Goal: Information Seeking & Learning: Learn about a topic

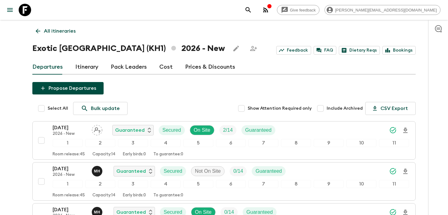
click at [322, 4] on div "Give feedback [PERSON_NAME][EMAIL_ADDRESS][DOMAIN_NAME]" at bounding box center [341, 10] width 198 height 12
click at [268, 11] on icon "button" at bounding box center [265, 9] width 5 height 5
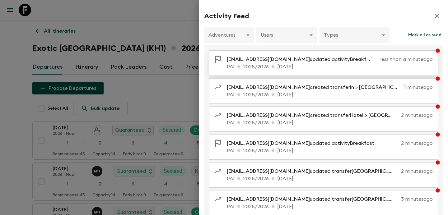
click at [299, 59] on span "[EMAIL_ADDRESS][DOMAIN_NAME]" at bounding box center [268, 59] width 83 height 5
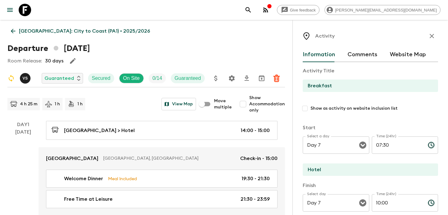
click at [57, 26] on link "[GEOGRAPHIC_DATA]: City to Coast (PA1) • 2025/2026" at bounding box center [80, 31] width 146 height 12
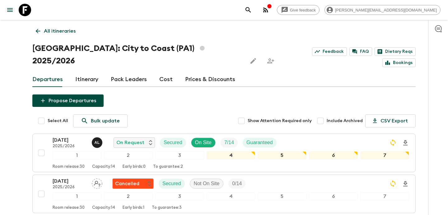
click at [58, 33] on p "All itineraries" at bounding box center [60, 30] width 32 height 7
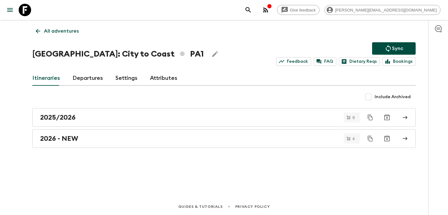
click at [371, 97] on input "Include Archived" at bounding box center [368, 97] width 12 height 12
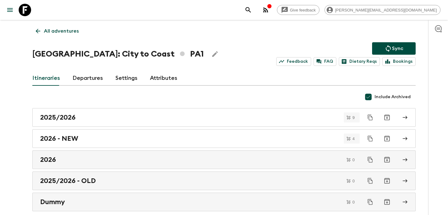
click at [371, 97] on input "Include Archived" at bounding box center [368, 97] width 12 height 12
checkbox input "false"
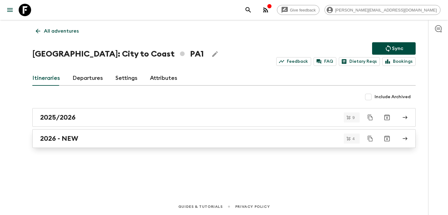
click at [138, 143] on link "2026 - NEW" at bounding box center [223, 138] width 383 height 19
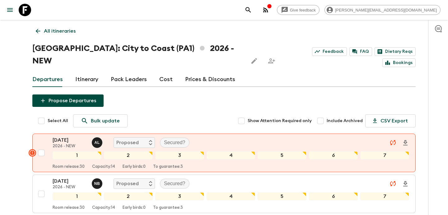
click at [86, 73] on link "Itinerary" at bounding box center [86, 79] width 23 height 15
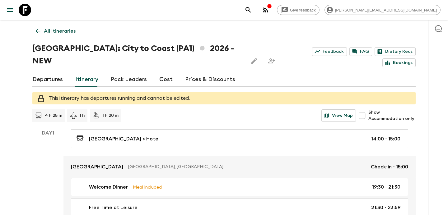
click at [49, 72] on link "Departures" at bounding box center [47, 79] width 30 height 15
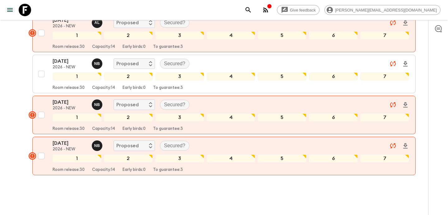
scroll to position [124, 0]
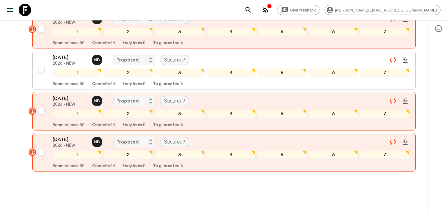
click at [269, 11] on icon "button" at bounding box center [265, 9] width 7 height 7
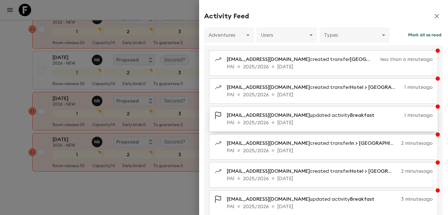
scroll to position [128, 0]
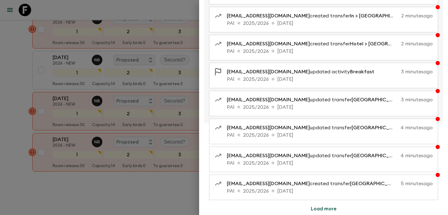
click at [314, 211] on button "Load more" at bounding box center [323, 209] width 41 height 12
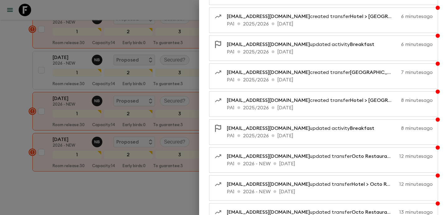
scroll to position [407, 0]
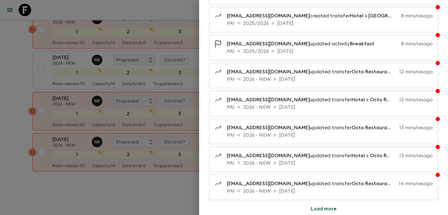
click at [322, 207] on button "Load more" at bounding box center [323, 209] width 41 height 12
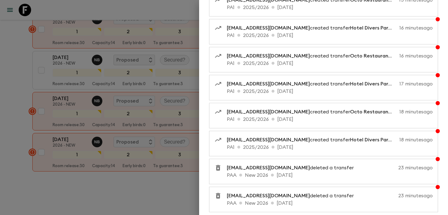
scroll to position [687, 0]
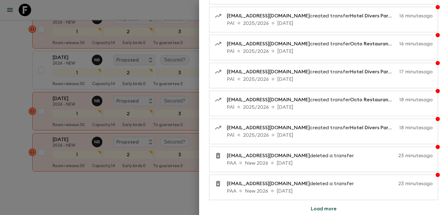
click at [320, 207] on button "Load more" at bounding box center [323, 209] width 41 height 12
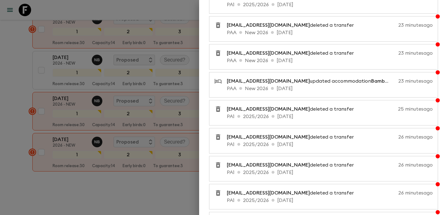
scroll to position [818, 0]
click at [145, 197] on div at bounding box center [224, 107] width 448 height 215
